Goal: Navigation & Orientation: Find specific page/section

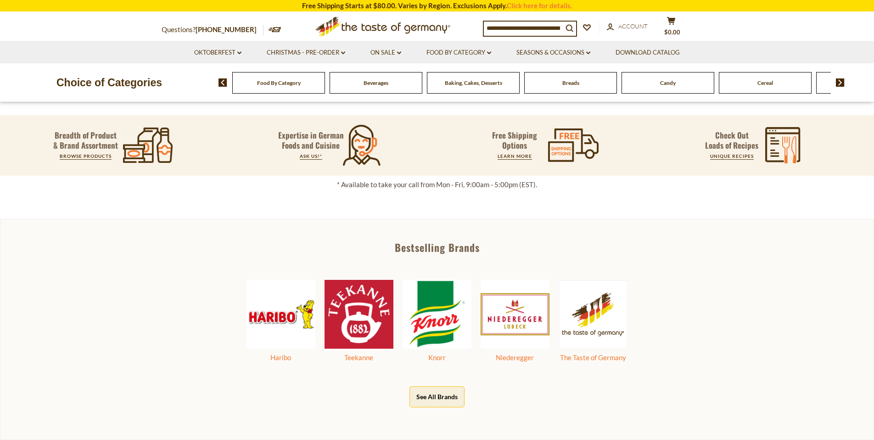
scroll to position [387, 0]
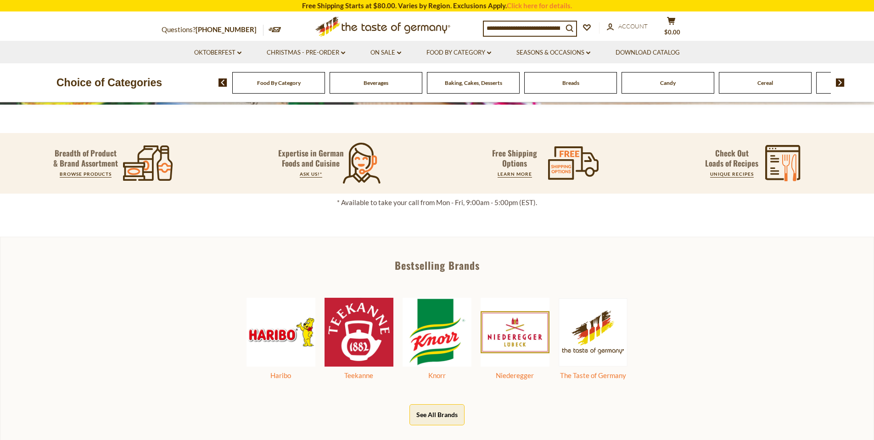
click at [277, 87] on div "Food By Category" at bounding box center [278, 83] width 93 height 22
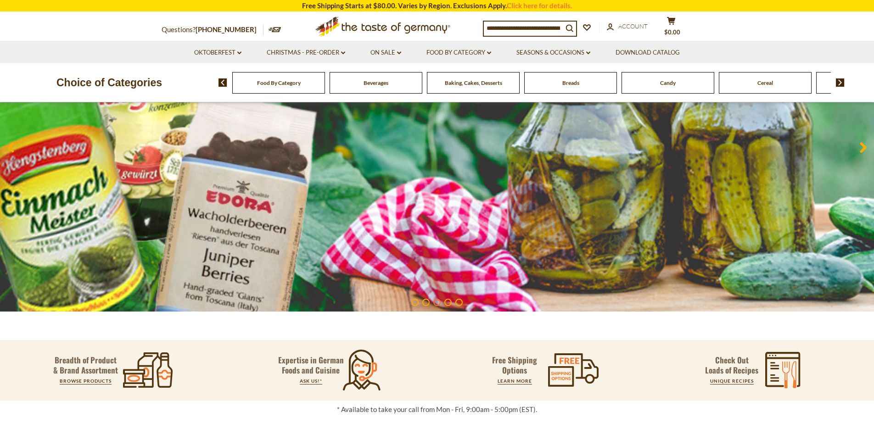
scroll to position [183, 0]
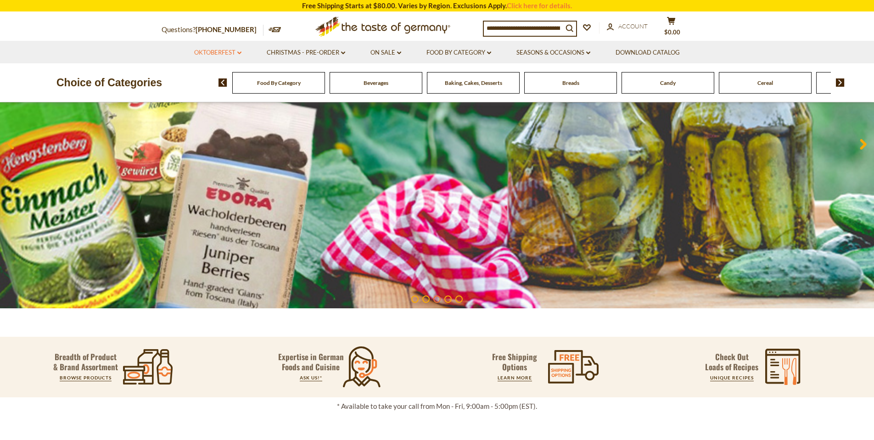
click at [233, 52] on link "Oktoberfest dropdown_arrow" at bounding box center [217, 53] width 47 height 10
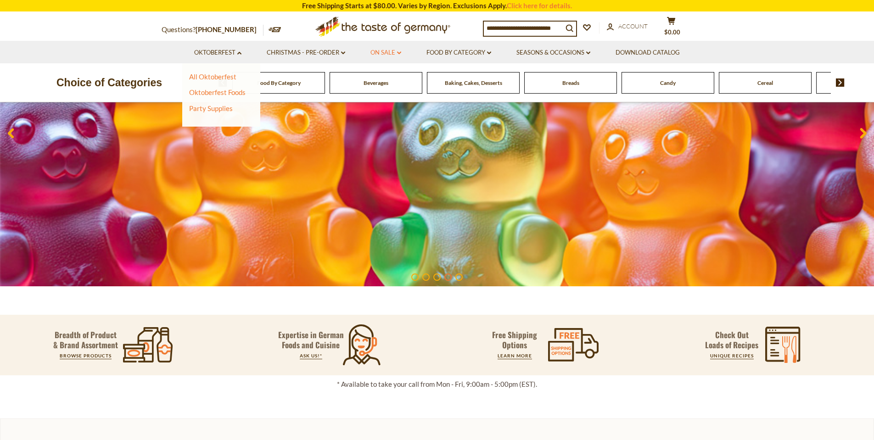
click at [392, 53] on link "On Sale dropdown_arrow" at bounding box center [386, 53] width 31 height 10
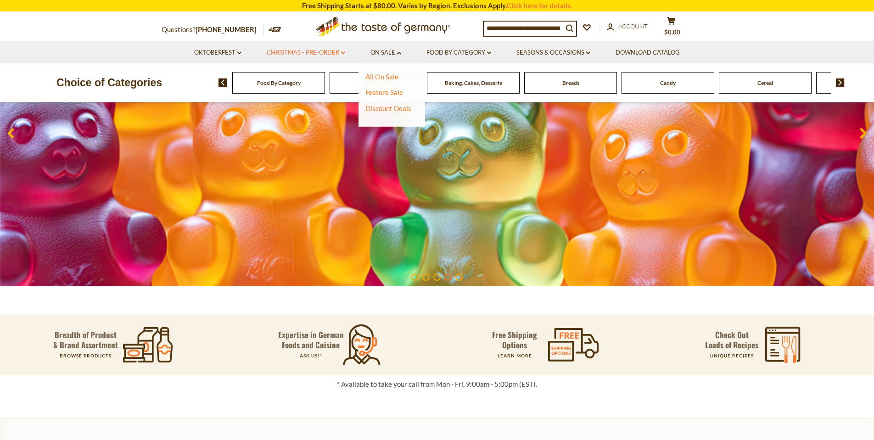
click at [320, 52] on link "Christmas - PRE-ORDER dropdown_arrow" at bounding box center [306, 53] width 79 height 10
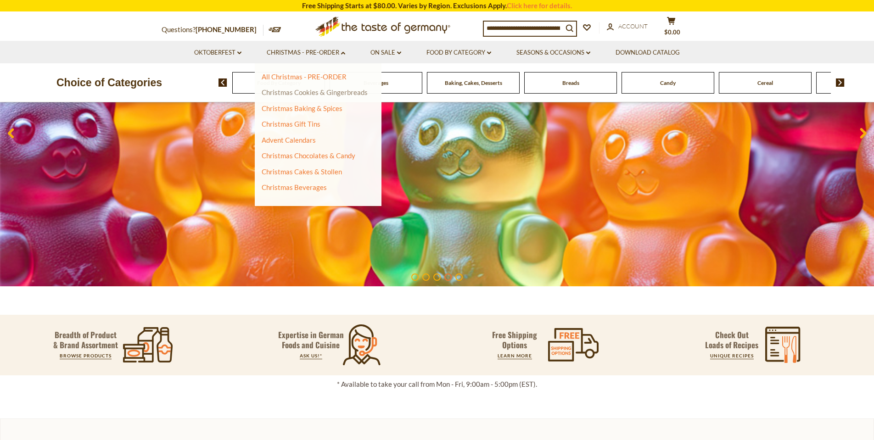
click at [309, 90] on link "Christmas Cookies & Gingerbreads" at bounding box center [315, 92] width 106 height 8
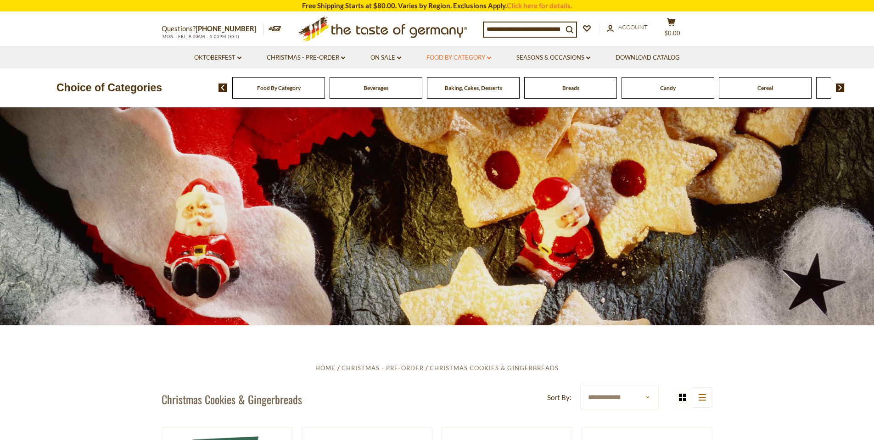
click at [452, 58] on link "Food By Category dropdown_arrow" at bounding box center [459, 58] width 65 height 10
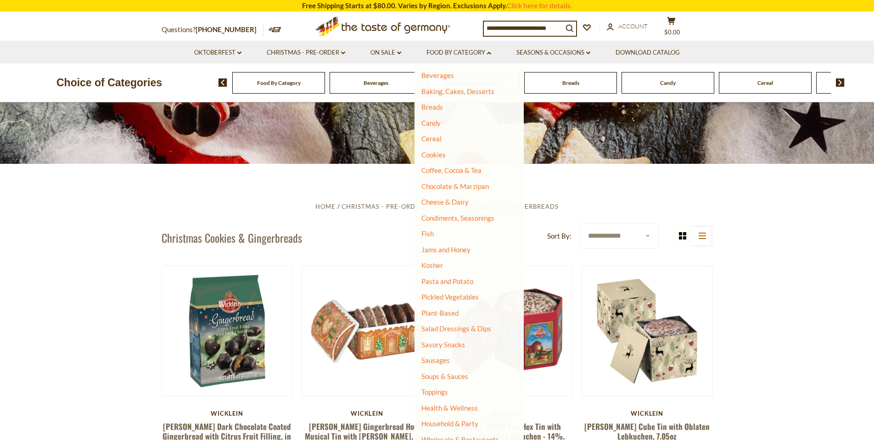
scroll to position [163, 0]
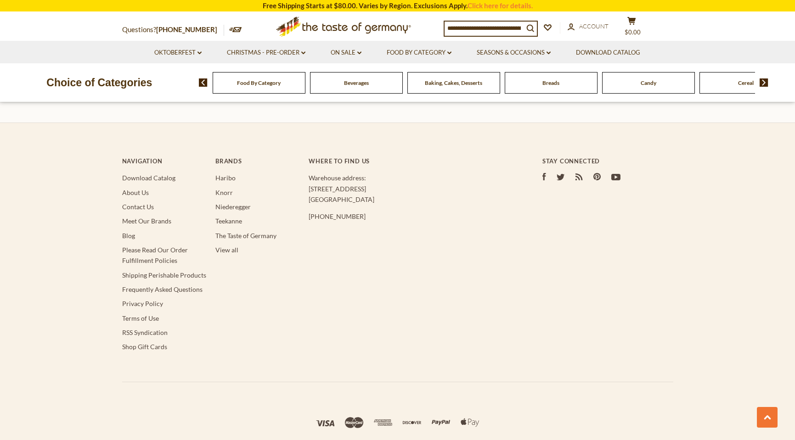
scroll to position [2847, 0]
click at [141, 189] on link "About Us" at bounding box center [135, 193] width 27 height 8
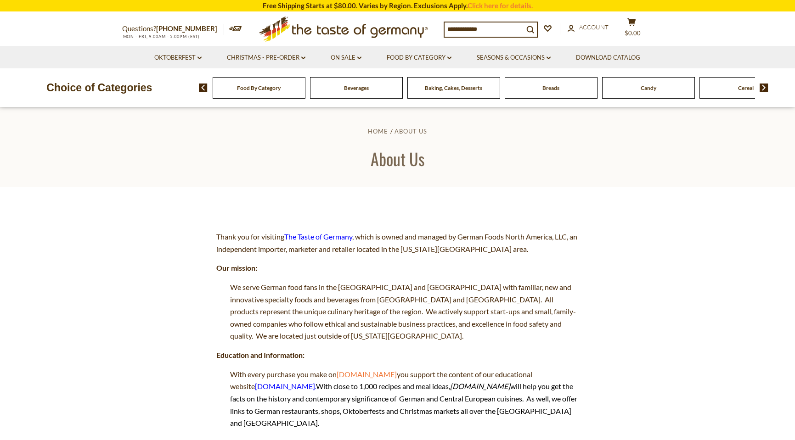
click at [253, 93] on div "Food By Category" at bounding box center [259, 88] width 93 height 22
click at [305, 89] on div "Cereal" at bounding box center [259, 88] width 93 height 22
click at [748, 86] on span "Cereal" at bounding box center [746, 88] width 16 height 7
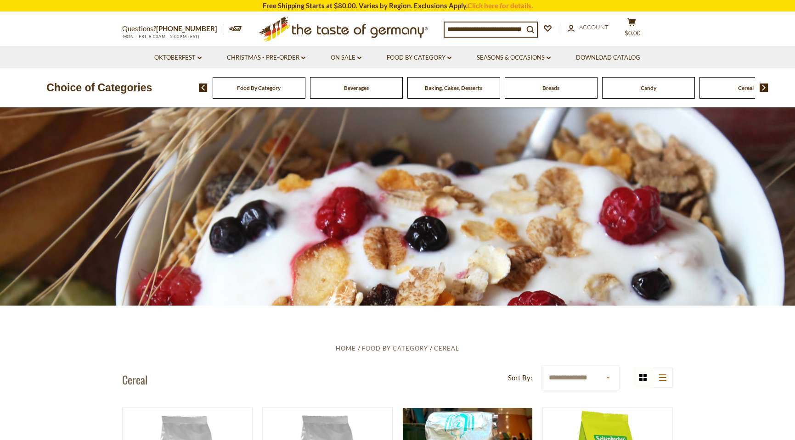
click at [762, 86] on img at bounding box center [764, 88] width 9 height 8
click at [184, 92] on div "Cereal" at bounding box center [137, 88] width 93 height 22
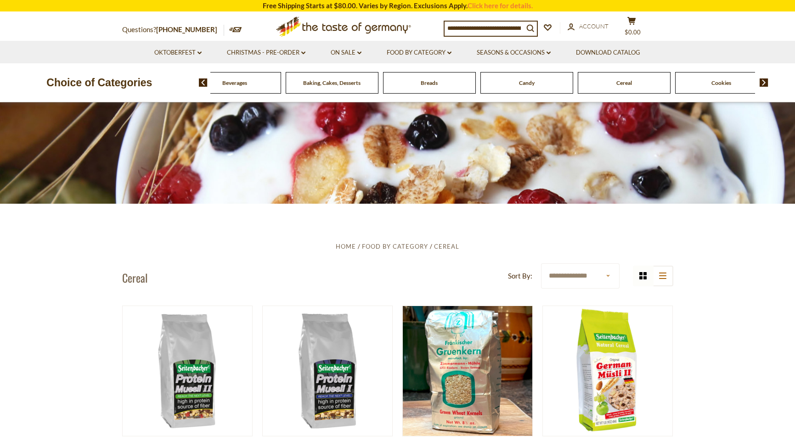
scroll to position [103, 0]
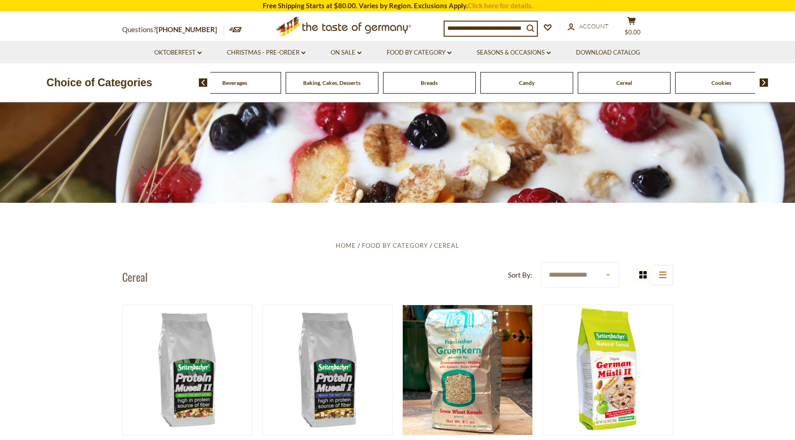
click at [725, 84] on span "Cookies" at bounding box center [721, 82] width 20 height 7
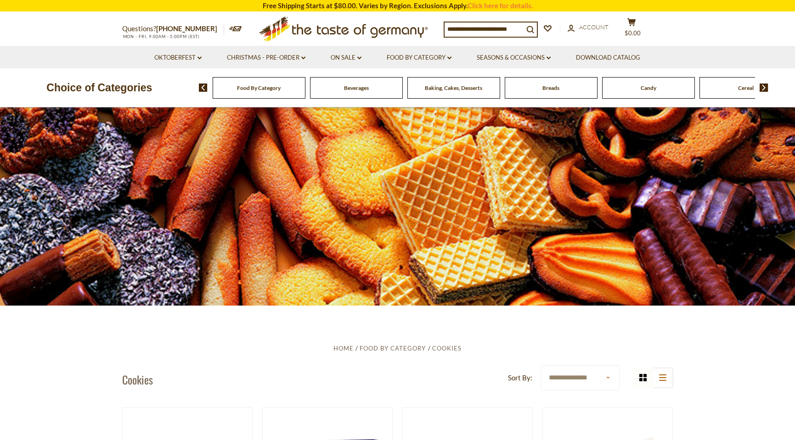
click at [547, 90] on span "Breads" at bounding box center [550, 88] width 17 height 7
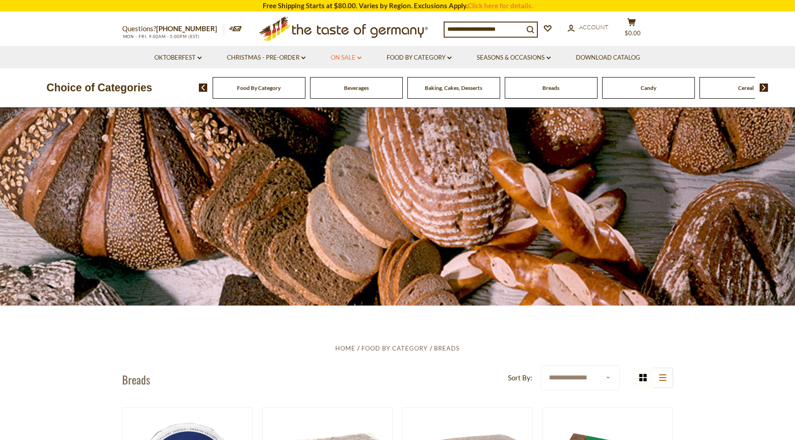
click at [349, 57] on link "On Sale dropdown_arrow" at bounding box center [346, 58] width 31 height 10
